Goal: Task Accomplishment & Management: Manage account settings

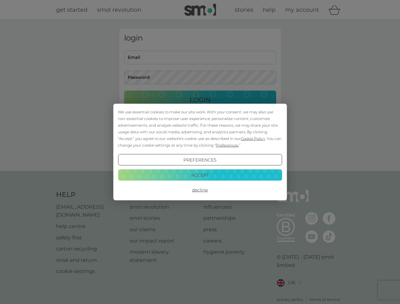
click at [253, 138] on span "Cookie Policy" at bounding box center [253, 138] width 24 height 5
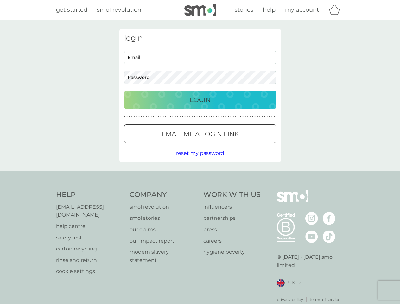
click at [226, 145] on div "login Email Password Login ● ● ● ● ● ● ● ● ● ● ● ● ● ● ● ● ● ● ● ● ● ● ● ● ● ● …" at bounding box center [199, 95] width 161 height 133
click at [200, 160] on div "login Email Password Login ● ● ● ● ● ● ● ● ● ● ● ● ● ● ● ● ● ● ● ● ● ● ● ● ● ● …" at bounding box center [199, 95] width 161 height 133
click at [200, 190] on div "Help [EMAIL_ADDRESS][DOMAIN_NAME] help centre safety first carton recycling rin…" at bounding box center [200, 246] width 288 height 112
click at [200, 175] on div "Help [EMAIL_ADDRESS][DOMAIN_NAME] help centre safety first carton recycling rin…" at bounding box center [200, 246] width 400 height 150
